Goal: Task Accomplishment & Management: Manage account settings

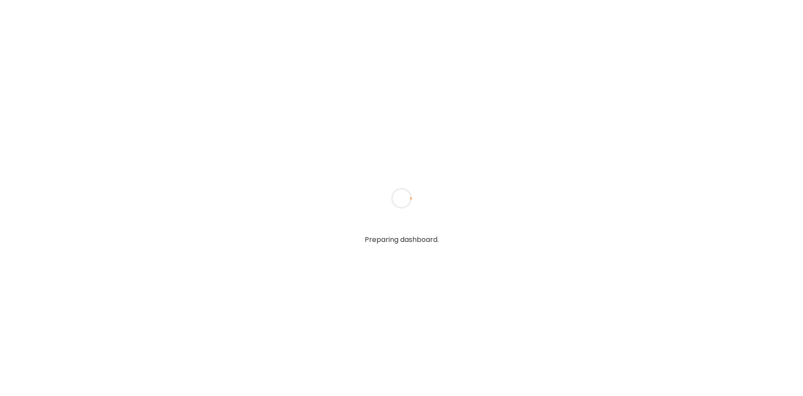
type textarea "**********"
type input "**********"
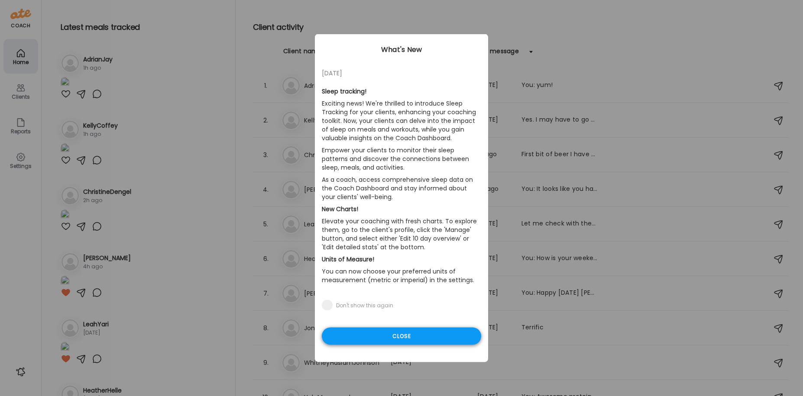
click at [424, 330] on div "Close" at bounding box center [401, 336] width 159 height 17
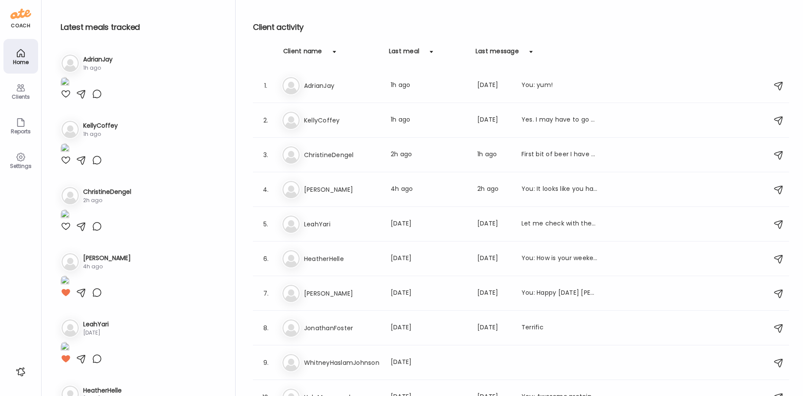
click at [19, 94] on div "Clients" at bounding box center [20, 97] width 31 height 6
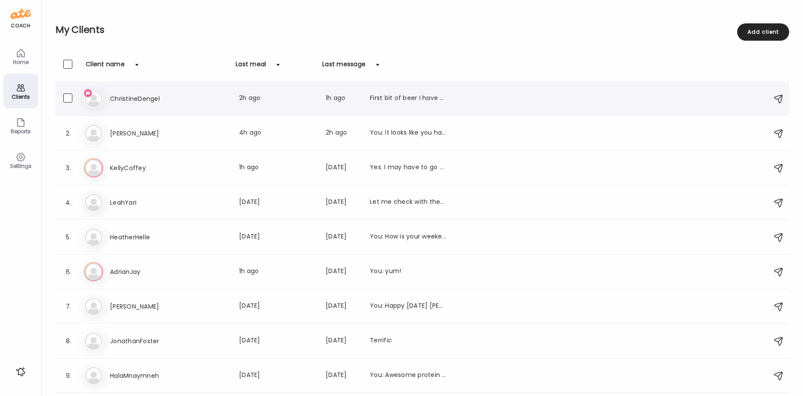
click at [133, 94] on h3 "ChristineDengel" at bounding box center [148, 99] width 76 height 10
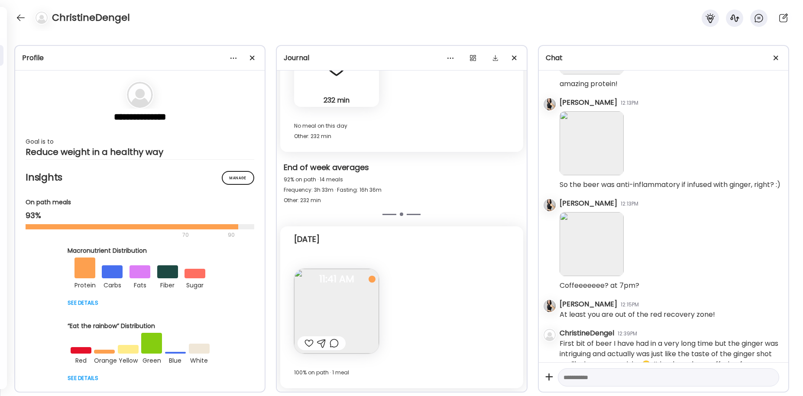
scroll to position [3142, 0]
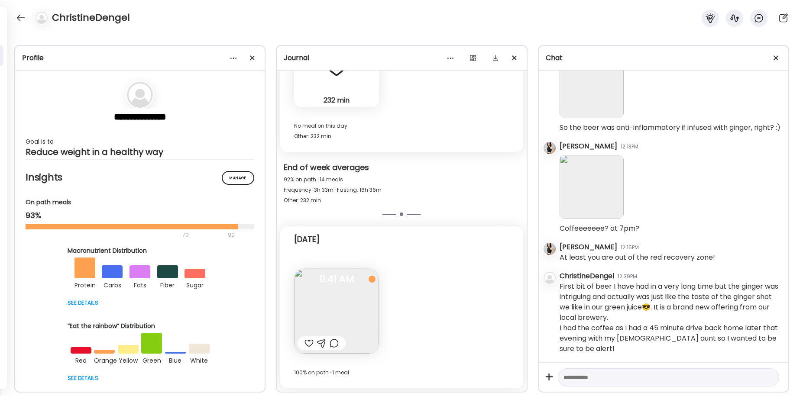
click at [308, 343] on div at bounding box center [308, 343] width 9 height 10
click at [19, 23] on div at bounding box center [21, 18] width 14 height 14
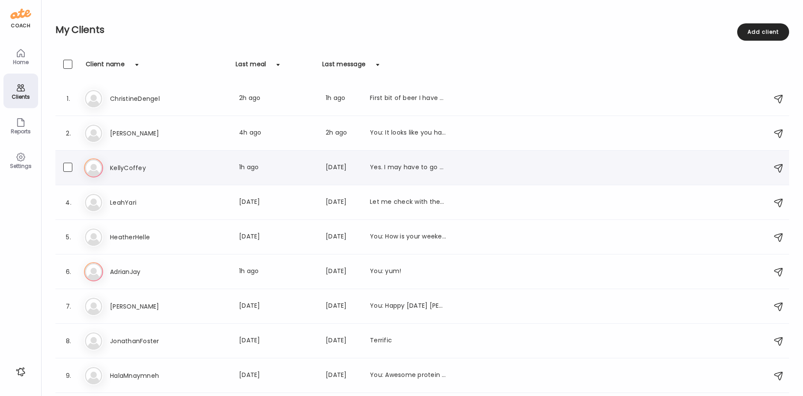
click at [115, 164] on h3 "KellyCoffey" at bounding box center [148, 168] width 76 height 10
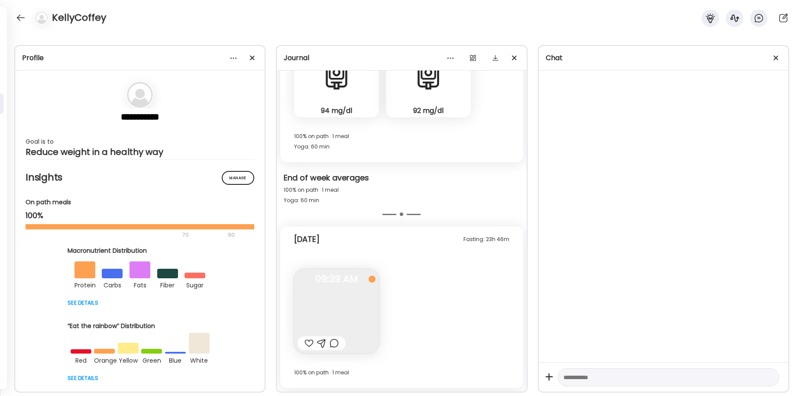
scroll to position [1170, 0]
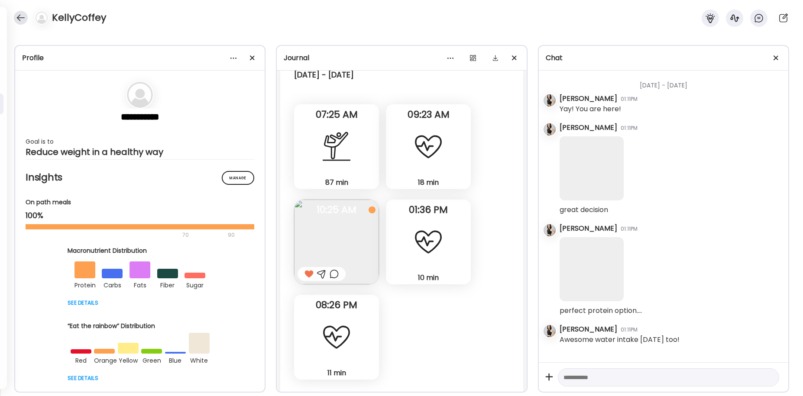
click at [20, 17] on div at bounding box center [21, 18] width 14 height 14
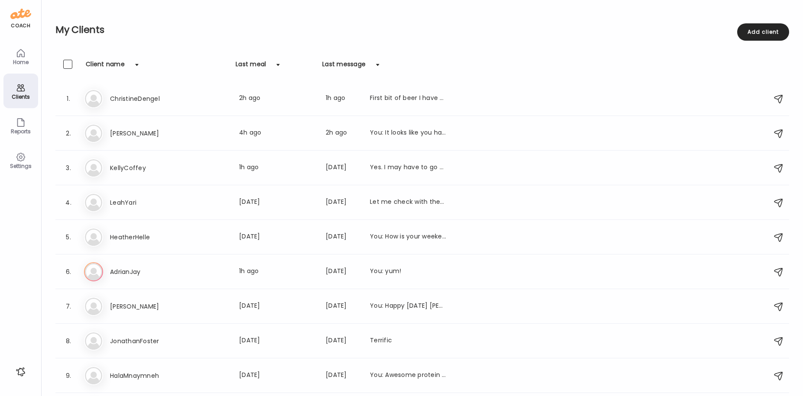
click at [42, 17] on div "My Clients Add client Clients Client name Last meal Last message 1. Ch Christin…" at bounding box center [422, 198] width 761 height 396
click at [20, 0] on div "coach Home Clients Coaches Teams Reports Settings n/a client count Teams Let’s …" at bounding box center [401, 0] width 803 height 0
click at [121, 272] on h3 "AdrianJay" at bounding box center [148, 272] width 76 height 10
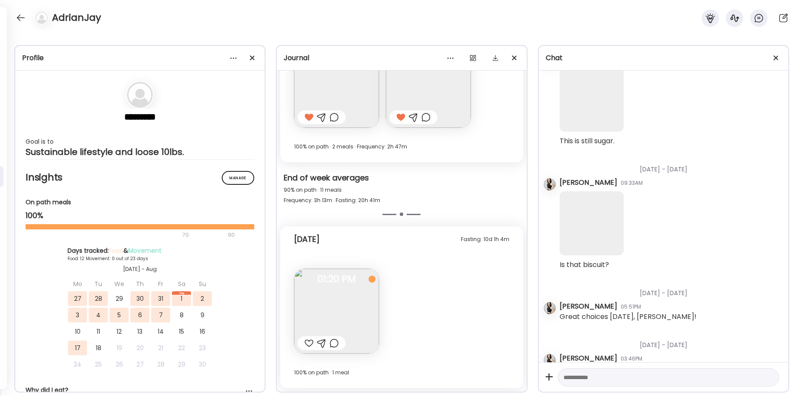
scroll to position [7983, 0]
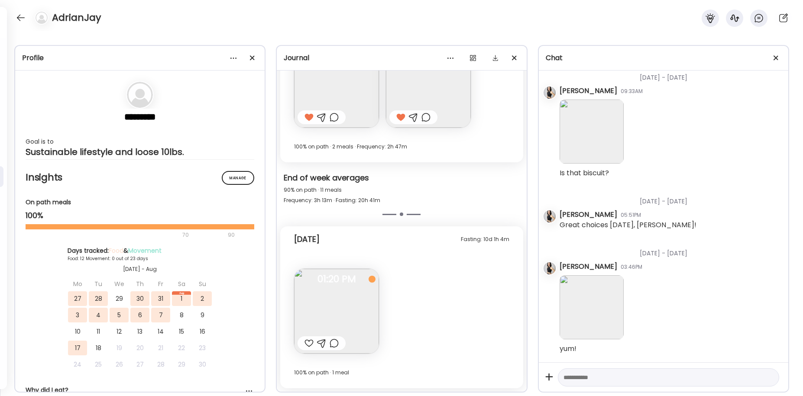
click at [307, 340] on div at bounding box center [308, 343] width 9 height 10
